Goal: Task Accomplishment & Management: Use online tool/utility

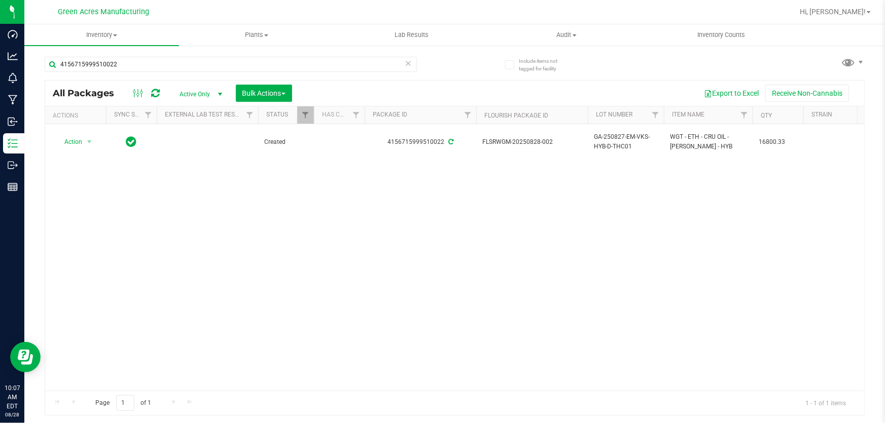
click at [317, 311] on div "Action Action Adjust qty Create package Edit attributes Global inventory Locate…" at bounding box center [454, 257] width 819 height 267
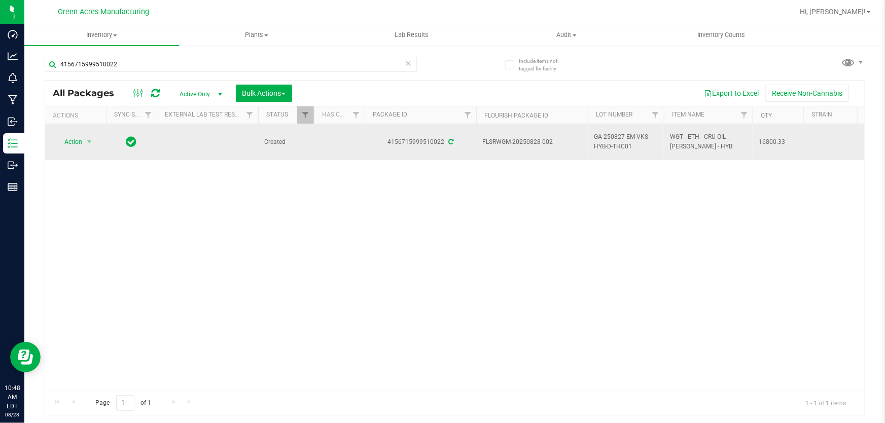
click at [96, 138] on div "Action Action Adjust qty Create package Edit attributes Global inventory Locate…" at bounding box center [75, 142] width 49 height 14
click at [88, 139] on span "select" at bounding box center [89, 142] width 8 height 8
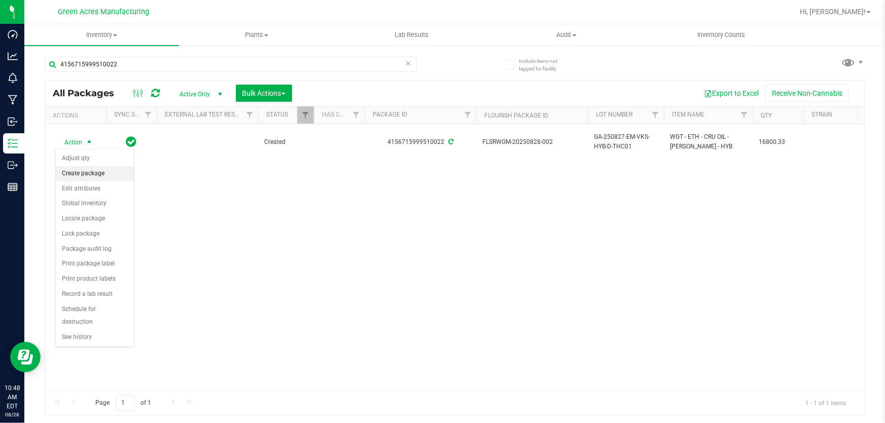
click at [108, 179] on li "Create package" at bounding box center [95, 173] width 78 height 15
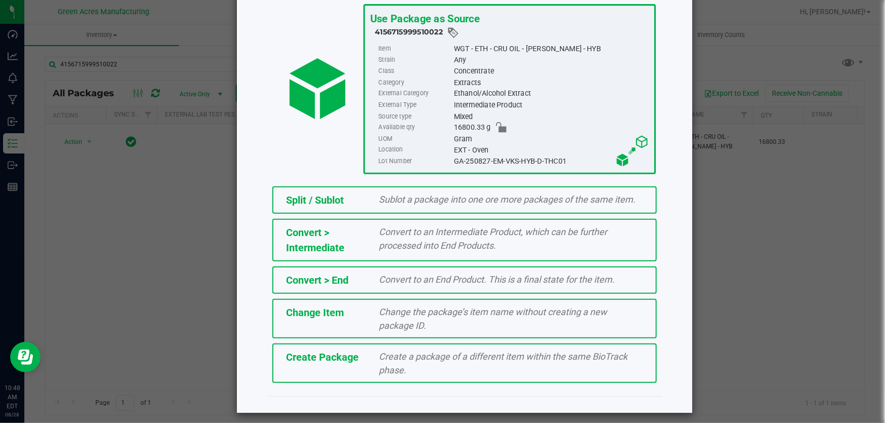
scroll to position [69, 0]
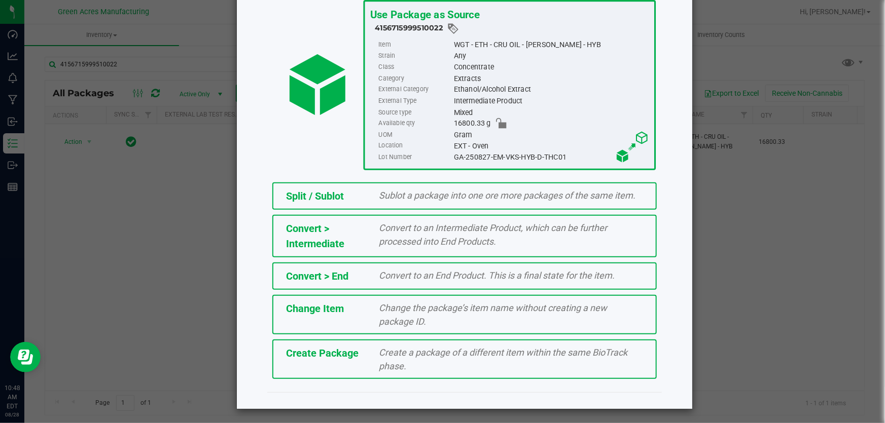
click at [372, 356] on div "Create a package of a different item within the same BioTrack phase." at bounding box center [511, 359] width 279 height 27
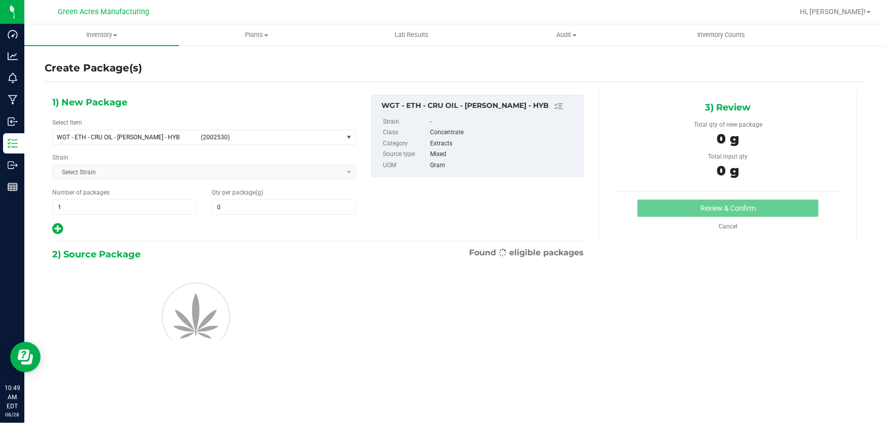
type input "0.0000"
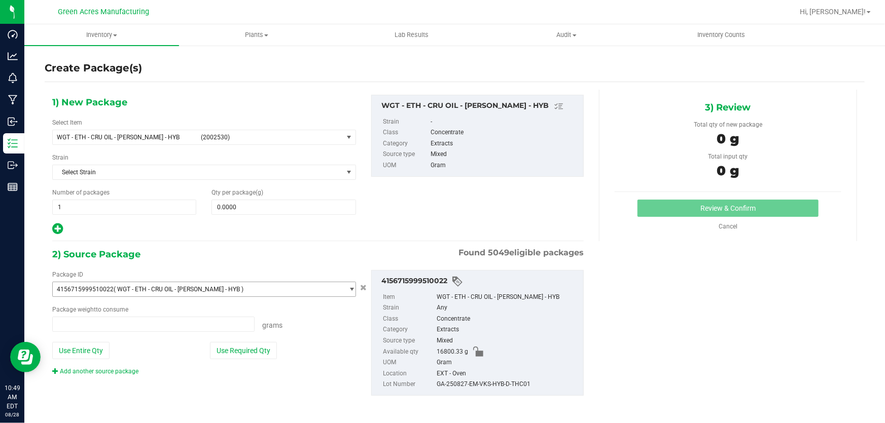
type input "0.0000 g"
click at [109, 135] on span "WGT - ETH - CRU OIL - [PERSON_NAME] - HYB" at bounding box center [126, 137] width 138 height 7
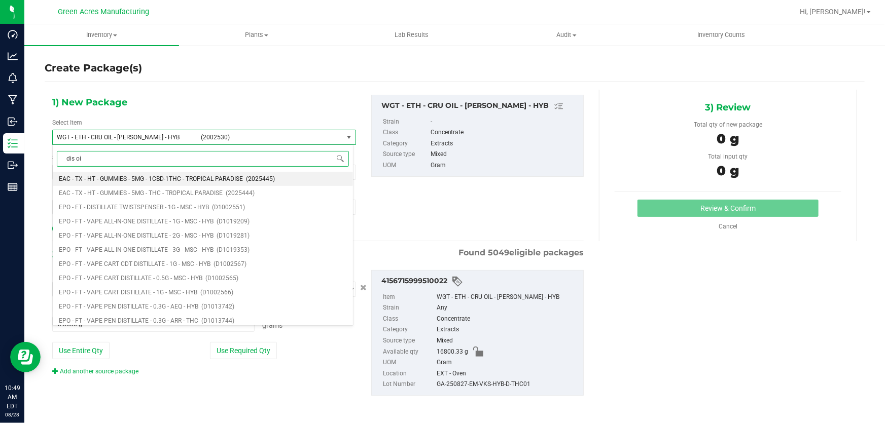
type input "dis oil"
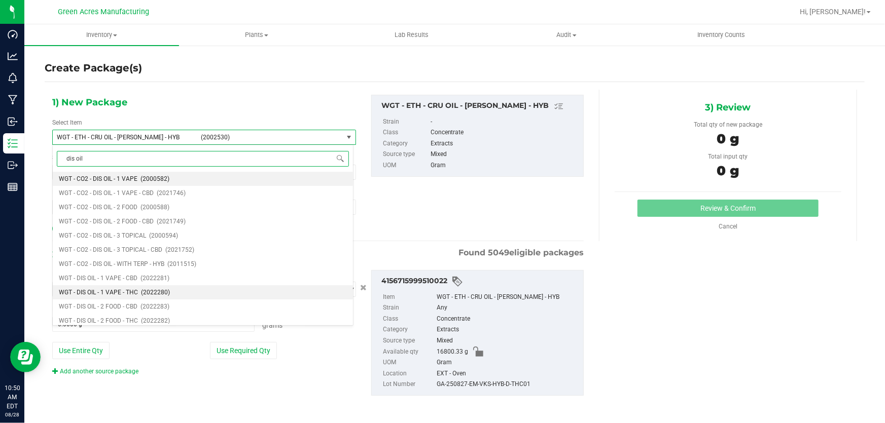
click at [141, 291] on span "(2022280)" at bounding box center [155, 292] width 29 height 7
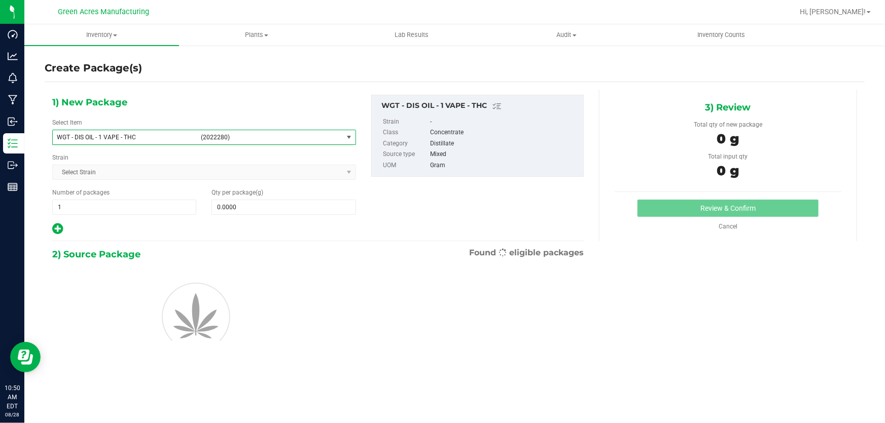
type input "0.0000"
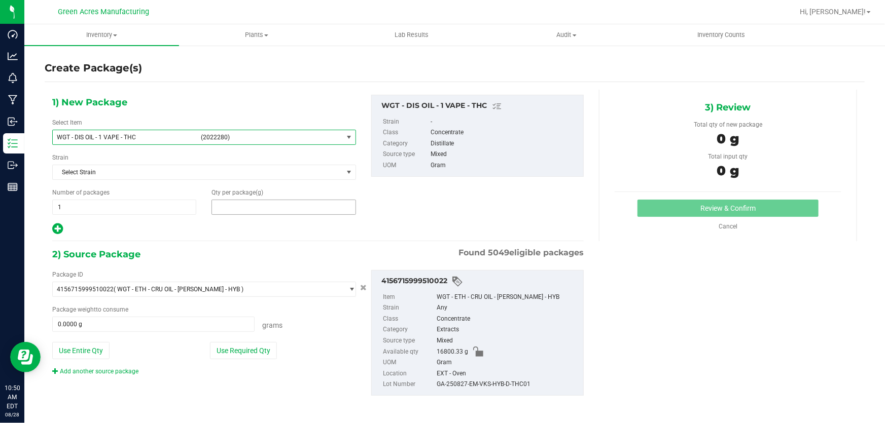
click at [254, 209] on span at bounding box center [283, 207] width 144 height 15
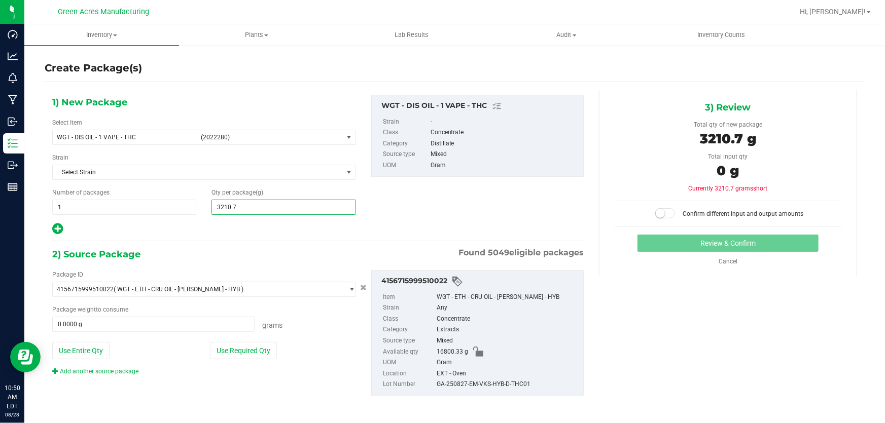
type input "3210.70"
type input "3,210.7000"
click at [243, 349] on button "Use Required Qty" at bounding box center [243, 350] width 67 height 17
type input "3210.7000 g"
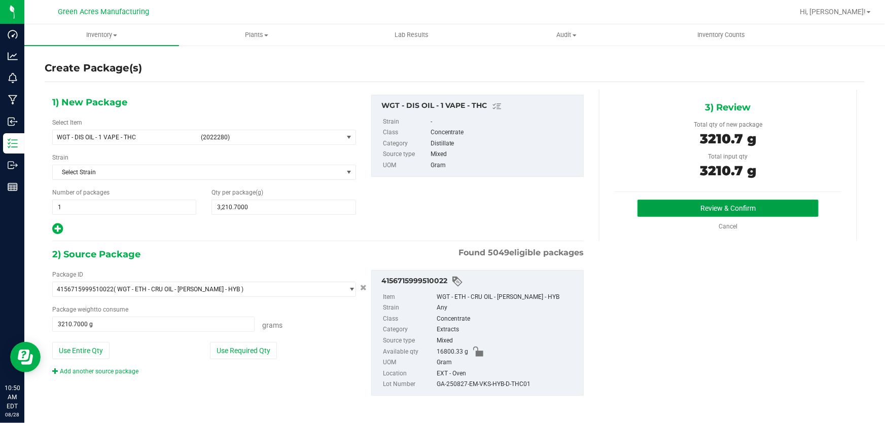
click at [689, 201] on button "Review & Confirm" at bounding box center [729, 208] width 182 height 17
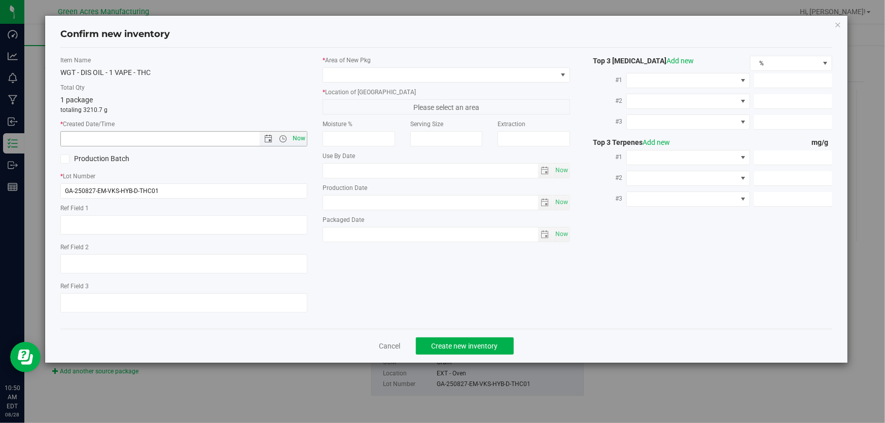
click at [300, 137] on span "Now" at bounding box center [299, 138] width 17 height 15
type input "[DATE] 10:50 AM"
click at [219, 186] on input "GA-250827-EM-VKS-HYB-D-THC01" at bounding box center [183, 191] width 247 height 15
type input "GA-250827-EM-VKS-HYB-D-THC01-D1C"
click at [409, 77] on span at bounding box center [439, 75] width 233 height 14
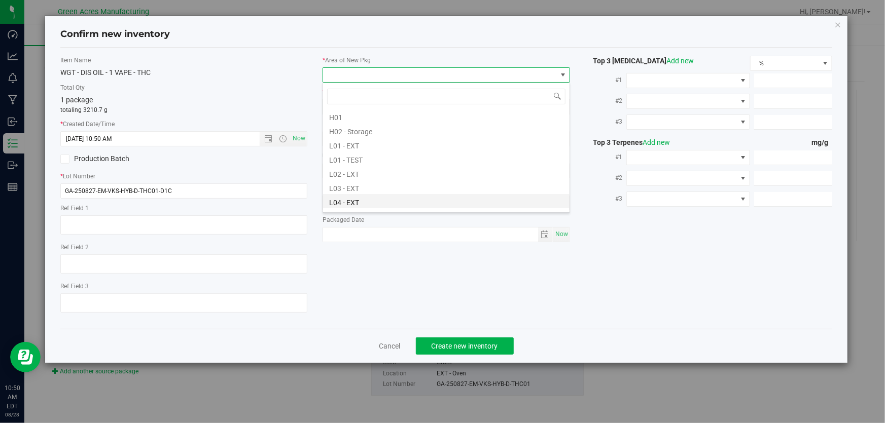
scroll to position [184, 0]
click at [404, 161] on li "L03 - EXT" at bounding box center [446, 160] width 246 height 14
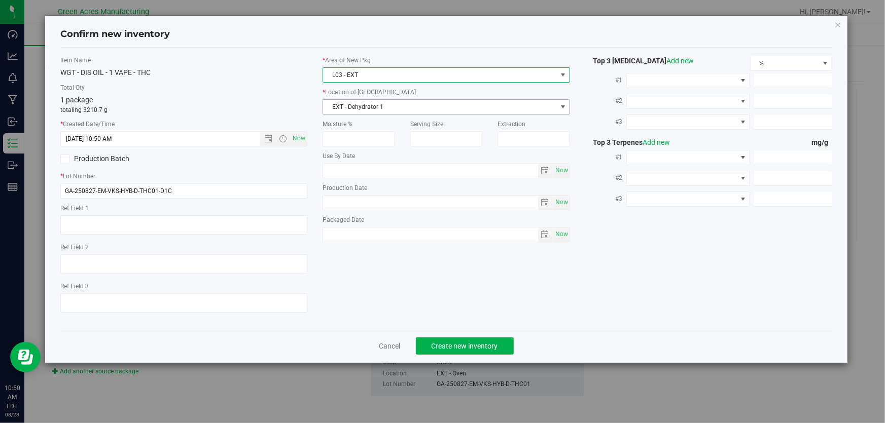
click at [402, 110] on span "EXT - Dehydrator 1" at bounding box center [439, 107] width 233 height 14
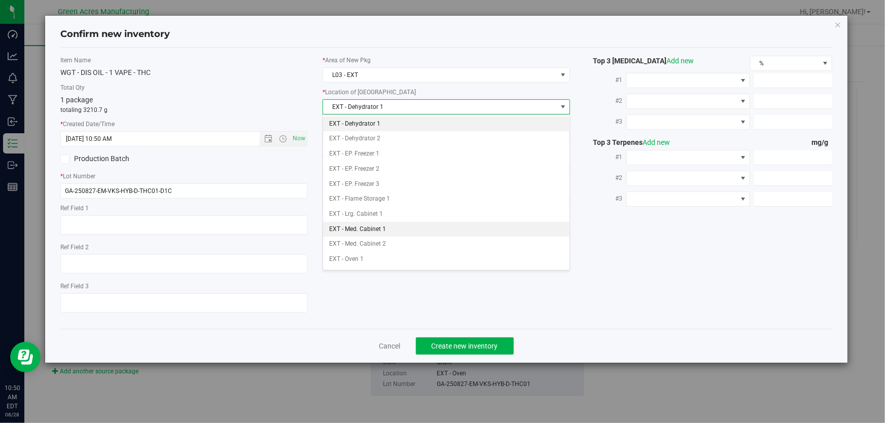
click at [440, 230] on li "EXT - Med. Cabinet 1" at bounding box center [446, 229] width 246 height 15
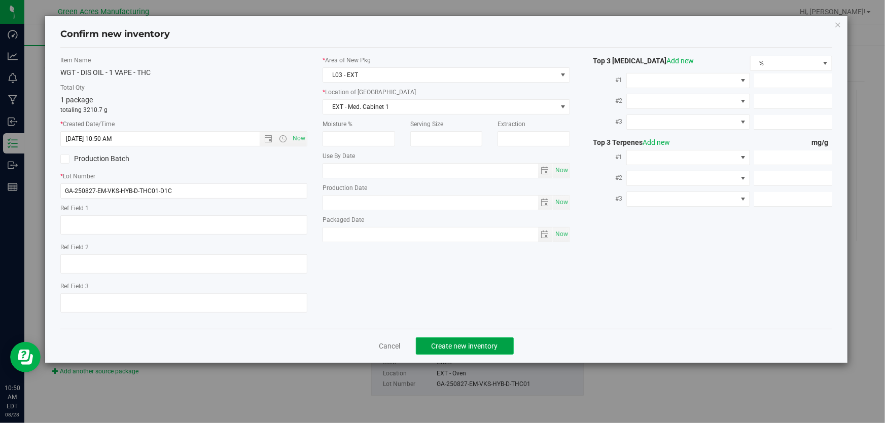
click at [483, 342] on span "Create new inventory" at bounding box center [465, 346] width 66 height 8
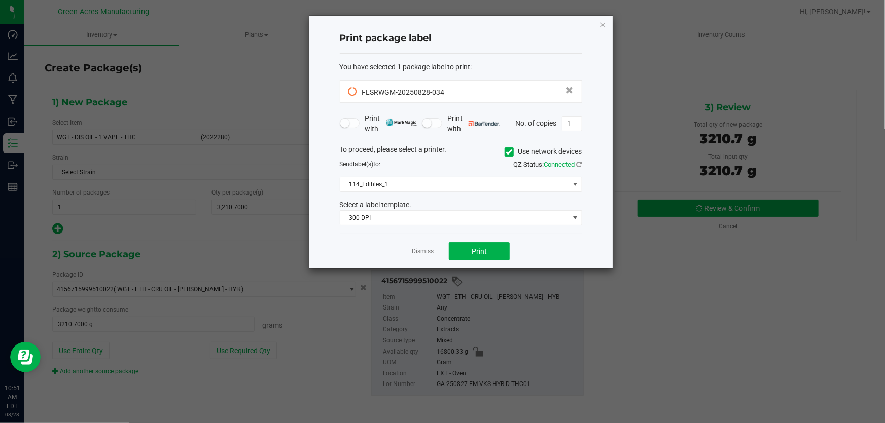
drag, startPoint x: 472, startPoint y: 194, endPoint x: 475, endPoint y: 188, distance: 6.6
click at [473, 194] on div "To proceed, please select a printer. Use network devices Send label(s) to: QZ S…" at bounding box center [461, 186] width 242 height 82
click at [477, 184] on span "114_Edibles_1" at bounding box center [454, 185] width 229 height 14
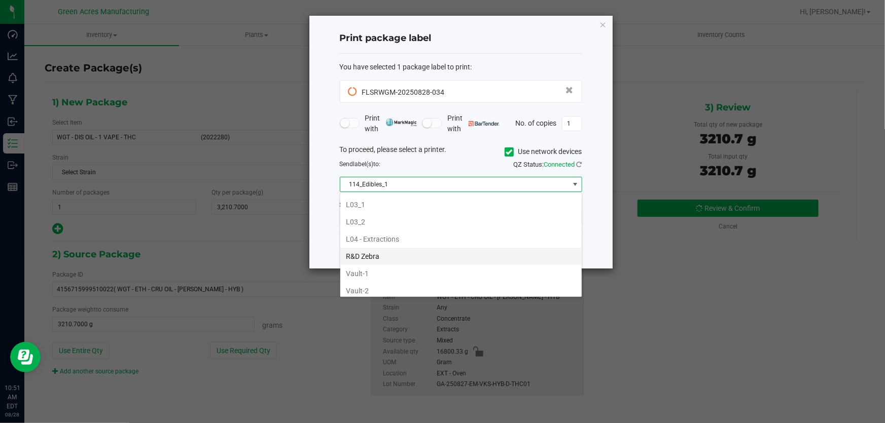
scroll to position [369, 0]
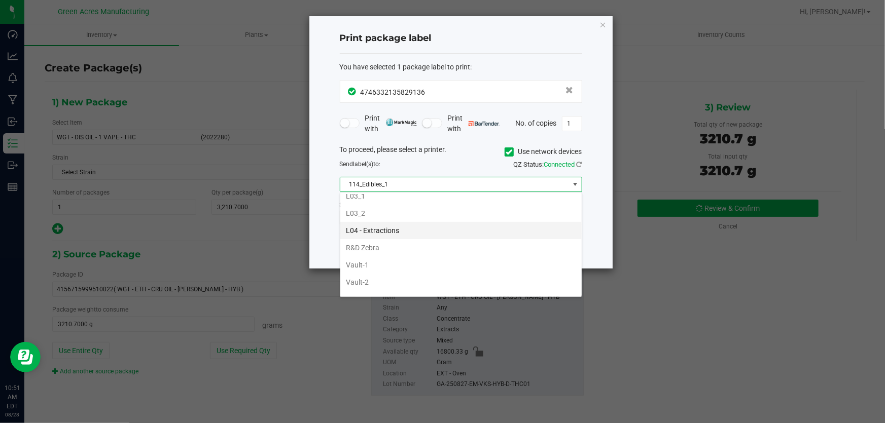
click at [426, 228] on li "L04 - Extractions" at bounding box center [460, 230] width 241 height 17
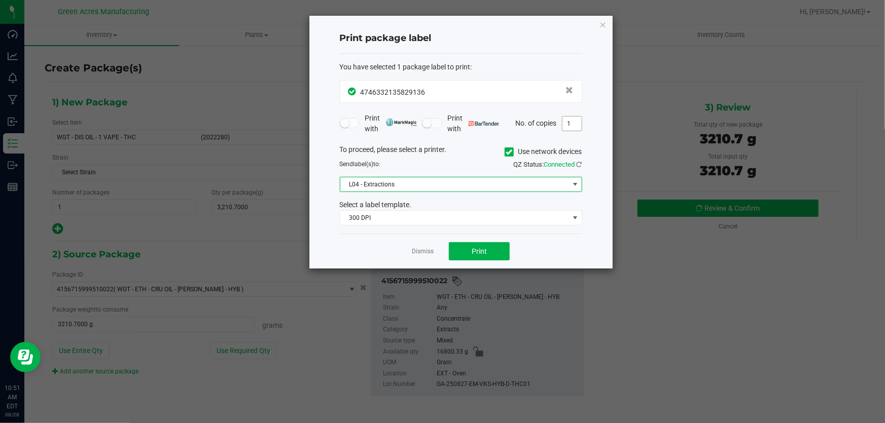
click at [573, 123] on input "1" at bounding box center [571, 124] width 19 height 14
type input "4"
type input "3"
click at [491, 247] on button "Print" at bounding box center [479, 251] width 61 height 18
